Goal: Book appointment/travel/reservation

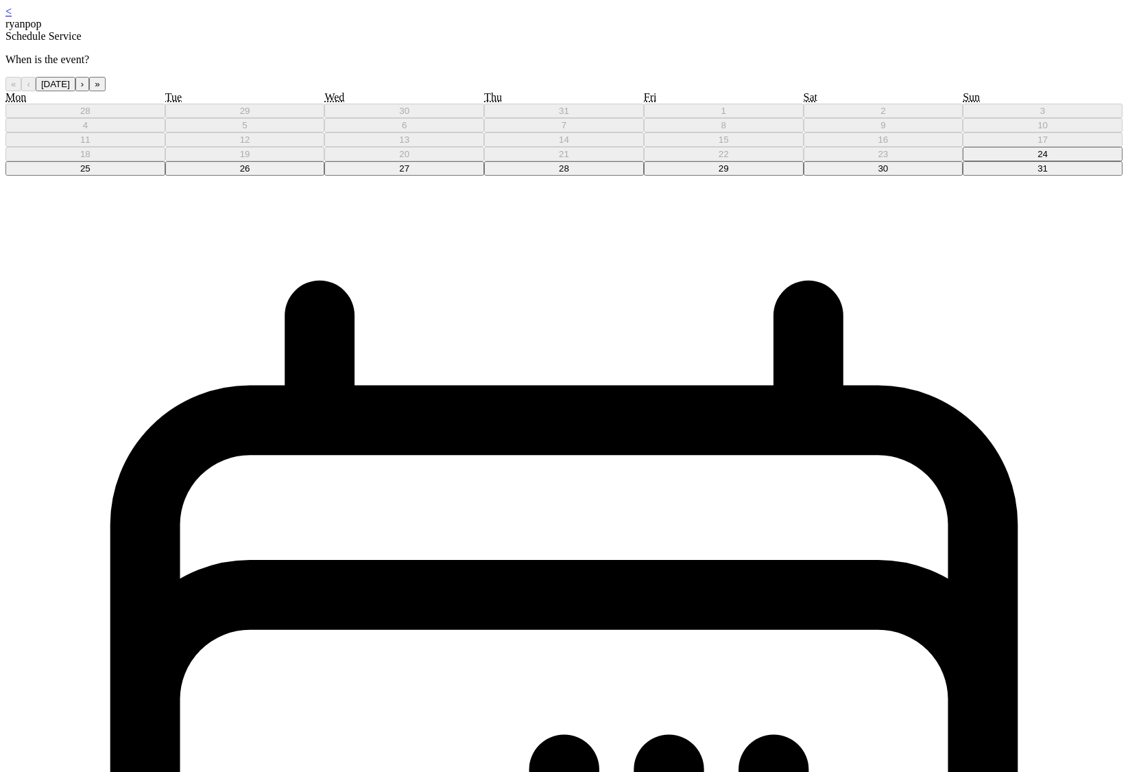
click at [567, 176] on button "28" at bounding box center [564, 168] width 160 height 14
